Goal: Navigation & Orientation: Find specific page/section

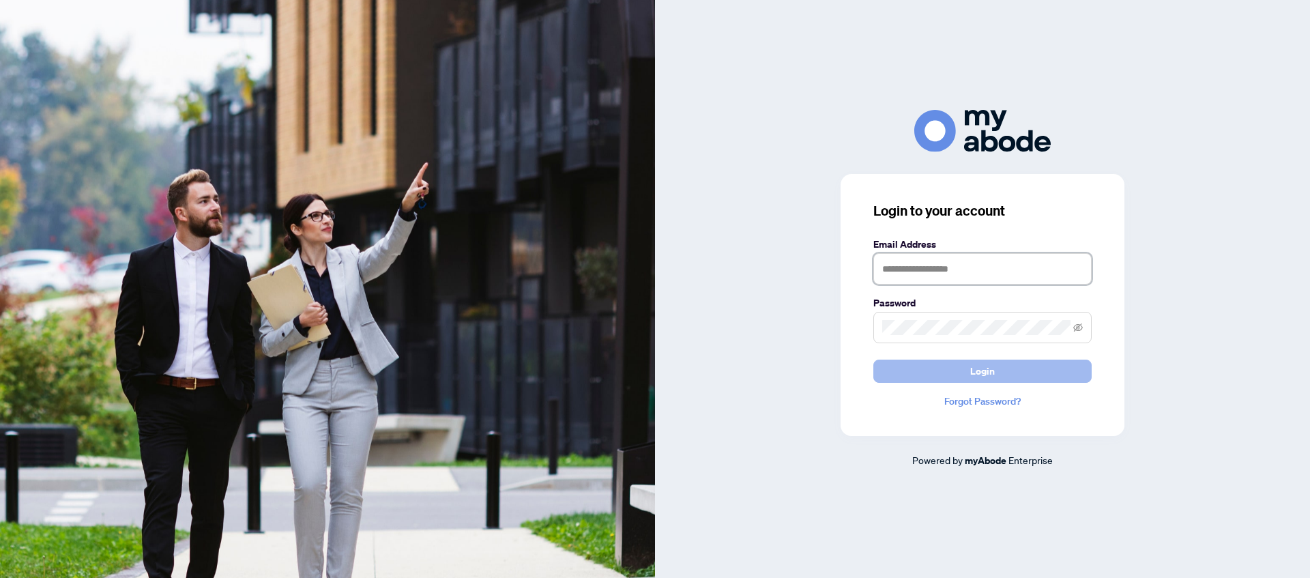
type input "**********"
click at [921, 377] on button "Login" at bounding box center [982, 370] width 218 height 23
